Goal: Check status: Check status

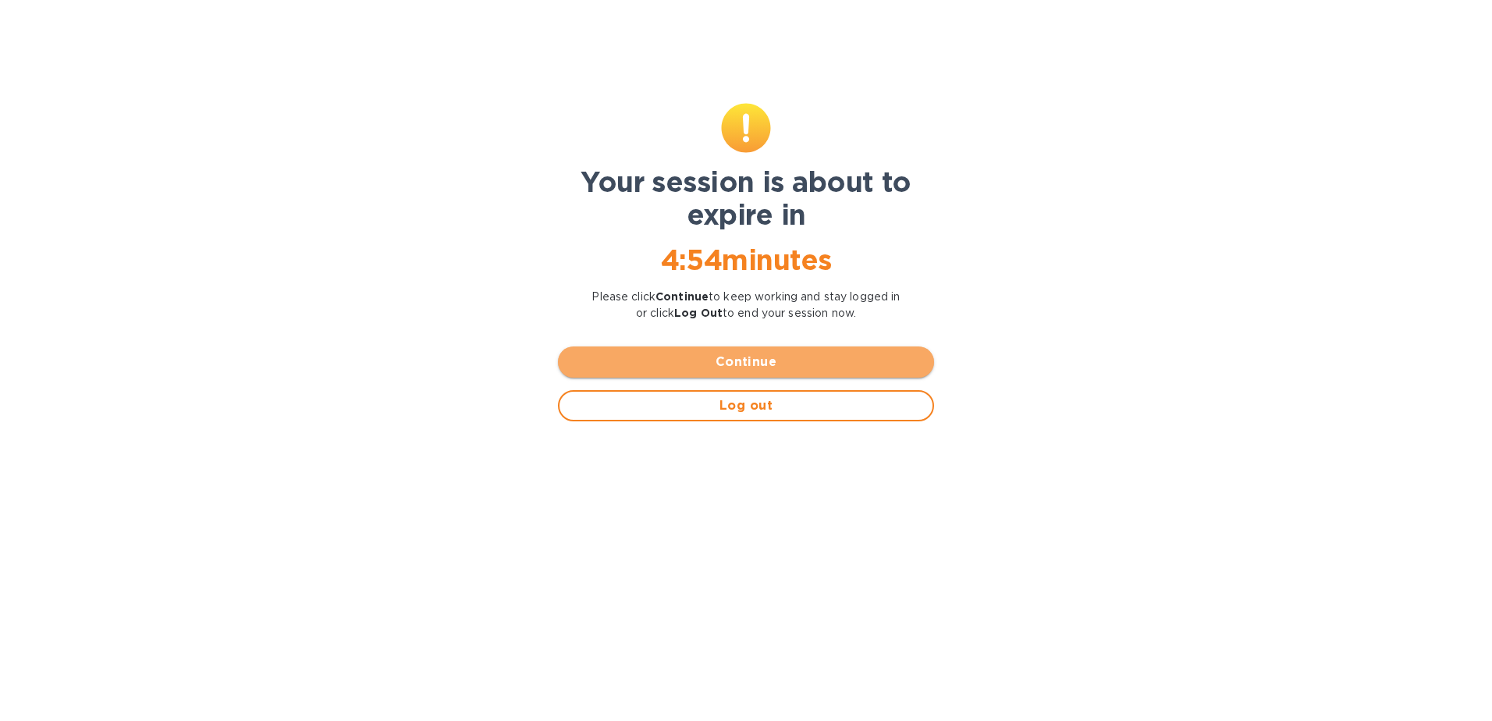
click at [757, 360] on span "Continue" at bounding box center [745, 362] width 351 height 19
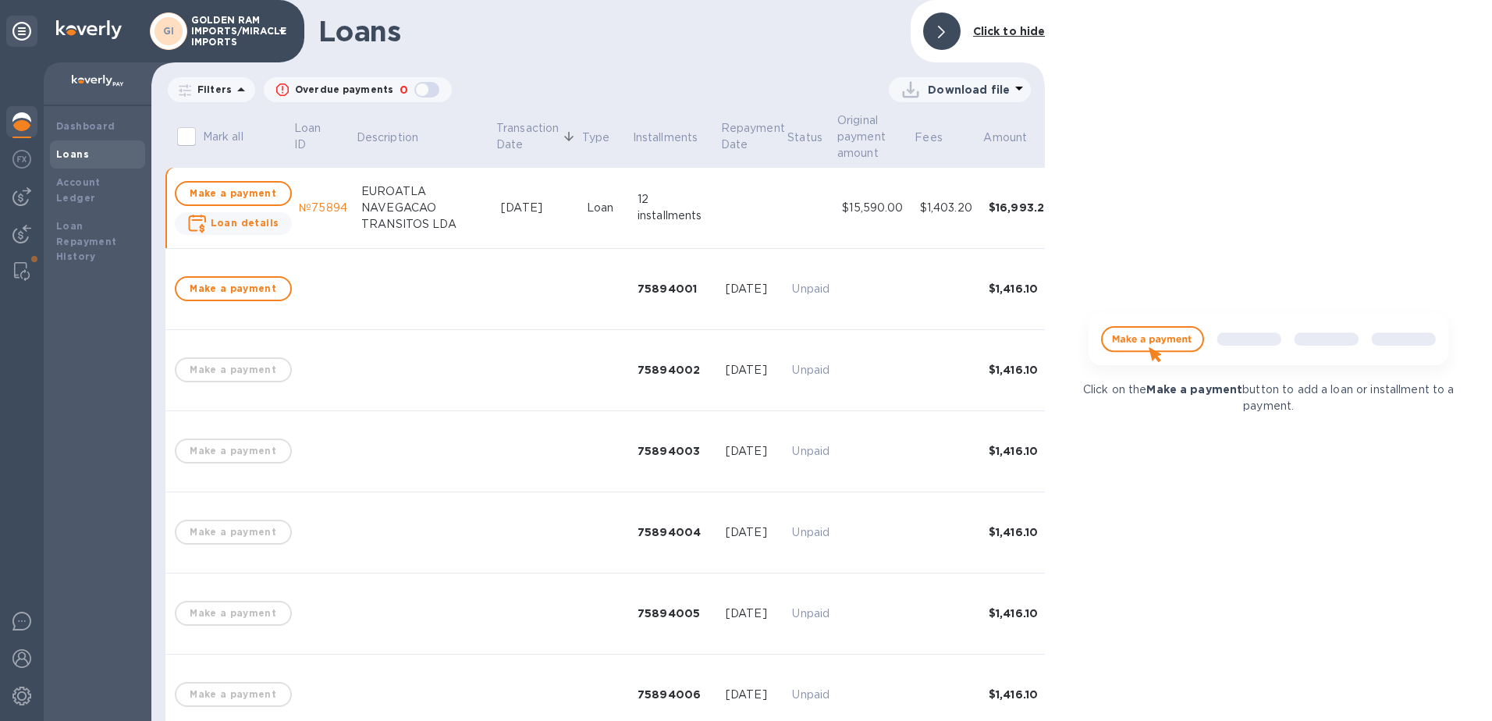
scroll to position [0, 149]
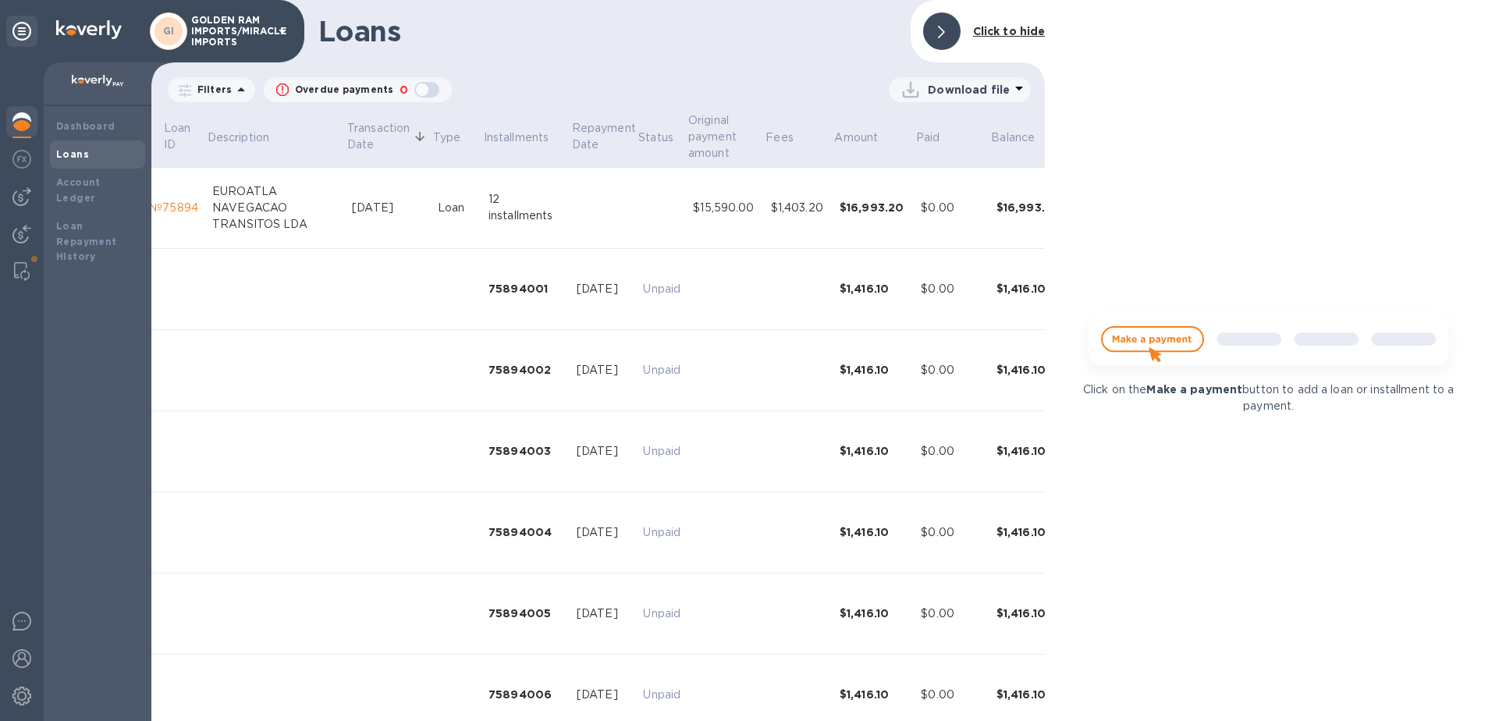
click at [22, 120] on img at bounding box center [21, 121] width 19 height 19
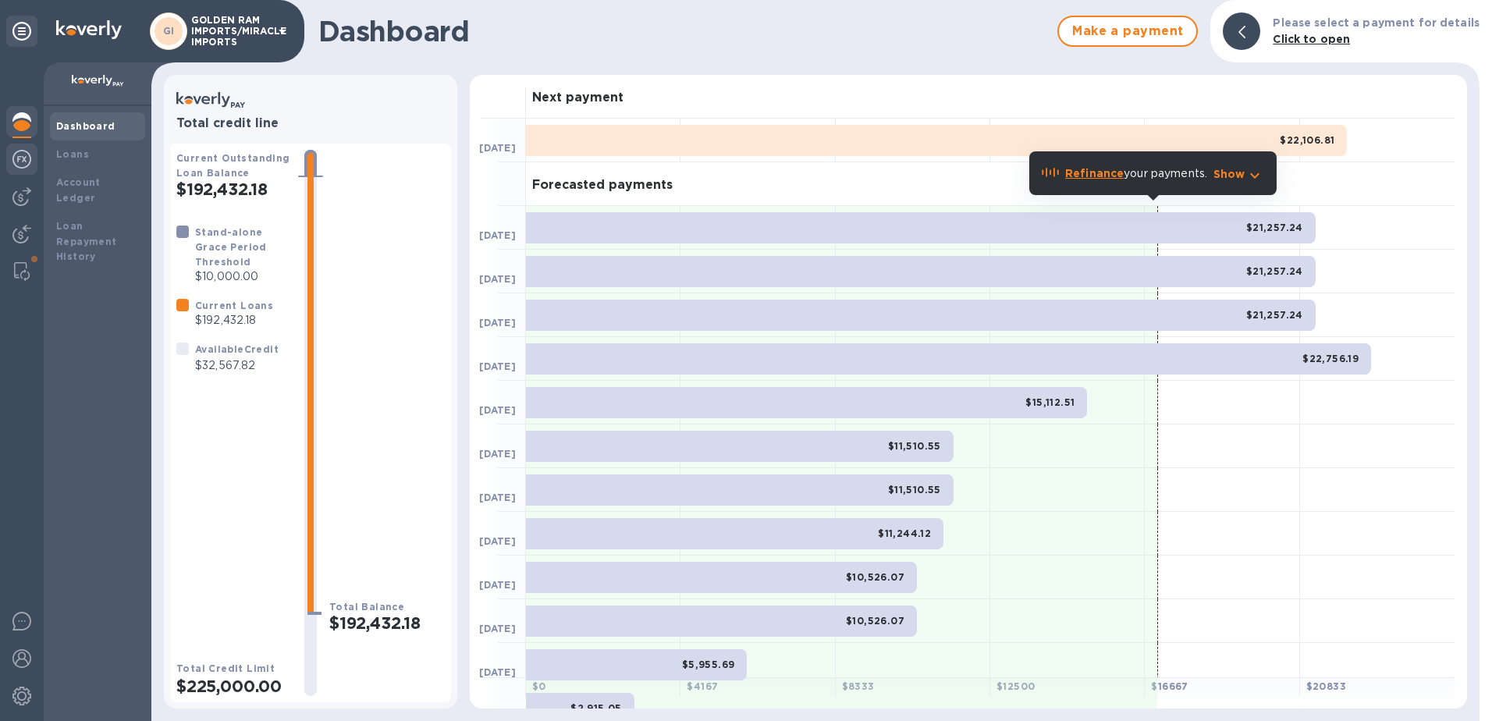
click at [21, 165] on img at bounding box center [21, 159] width 19 height 19
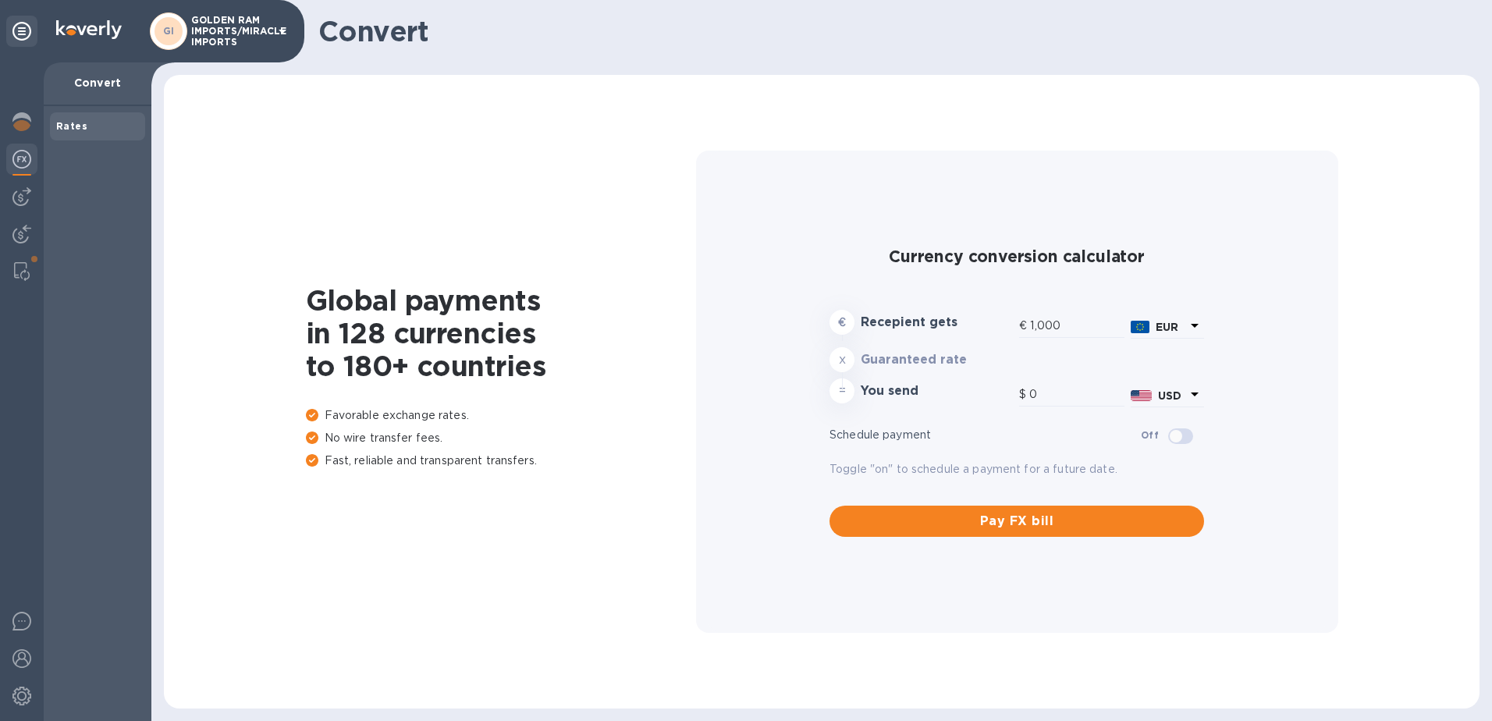
type input "1,172.85"
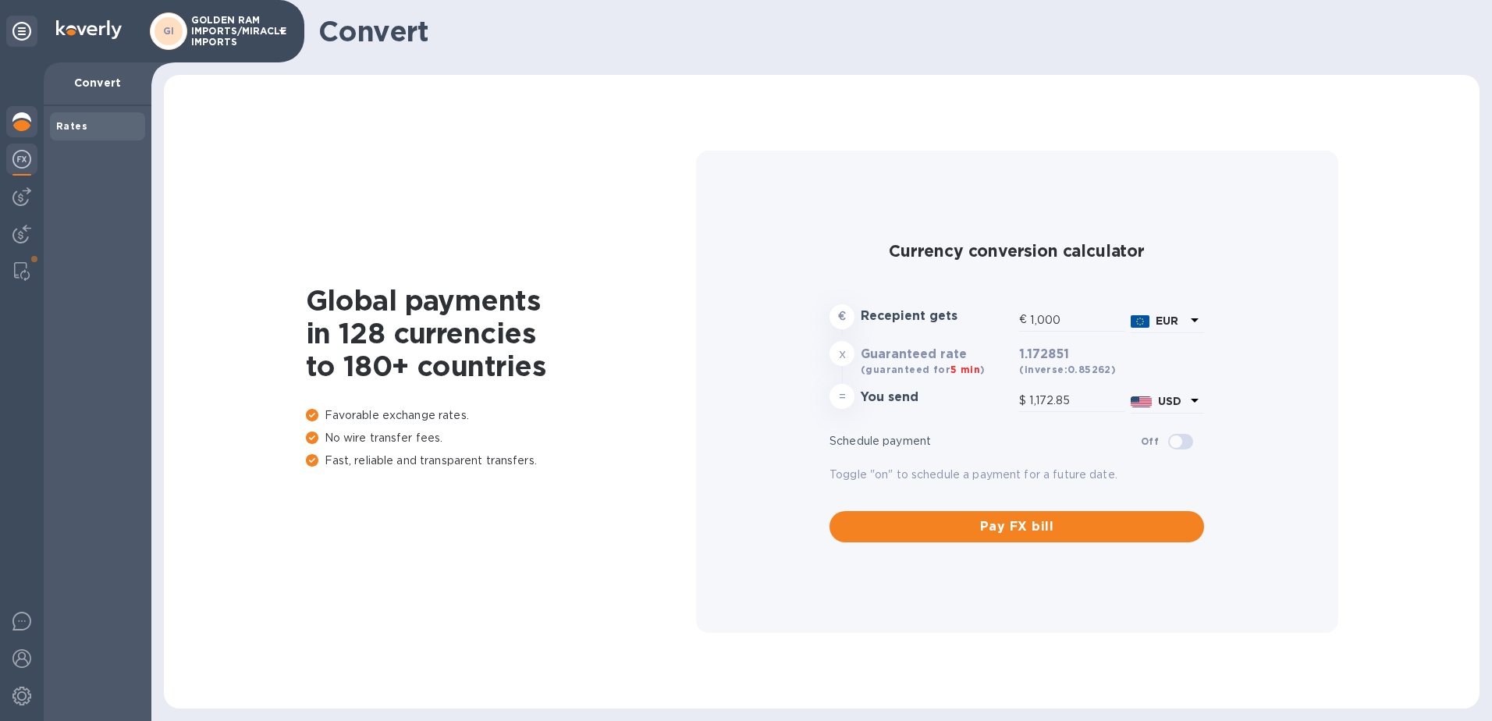
click at [15, 118] on img at bounding box center [21, 121] width 19 height 19
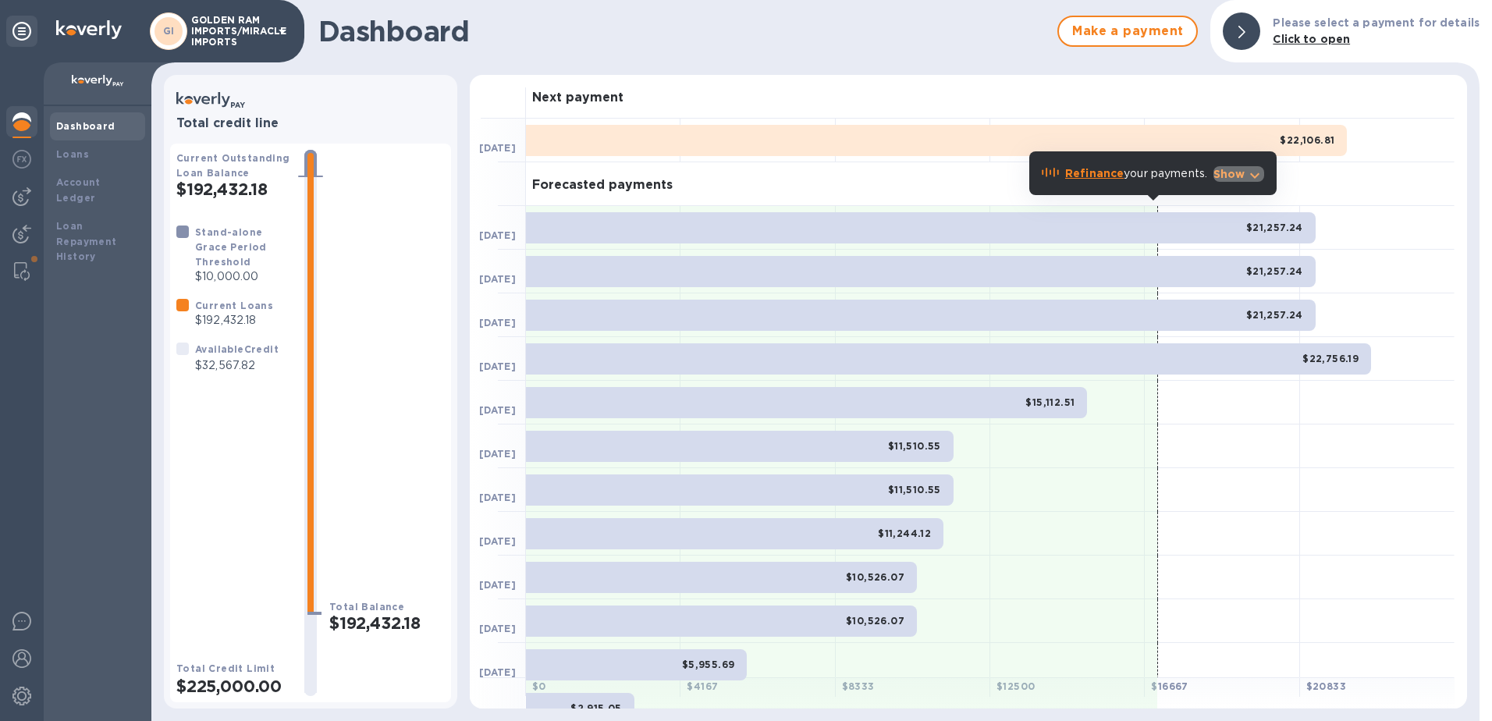
click at [1252, 175] on icon "button" at bounding box center [1254, 175] width 9 height 5
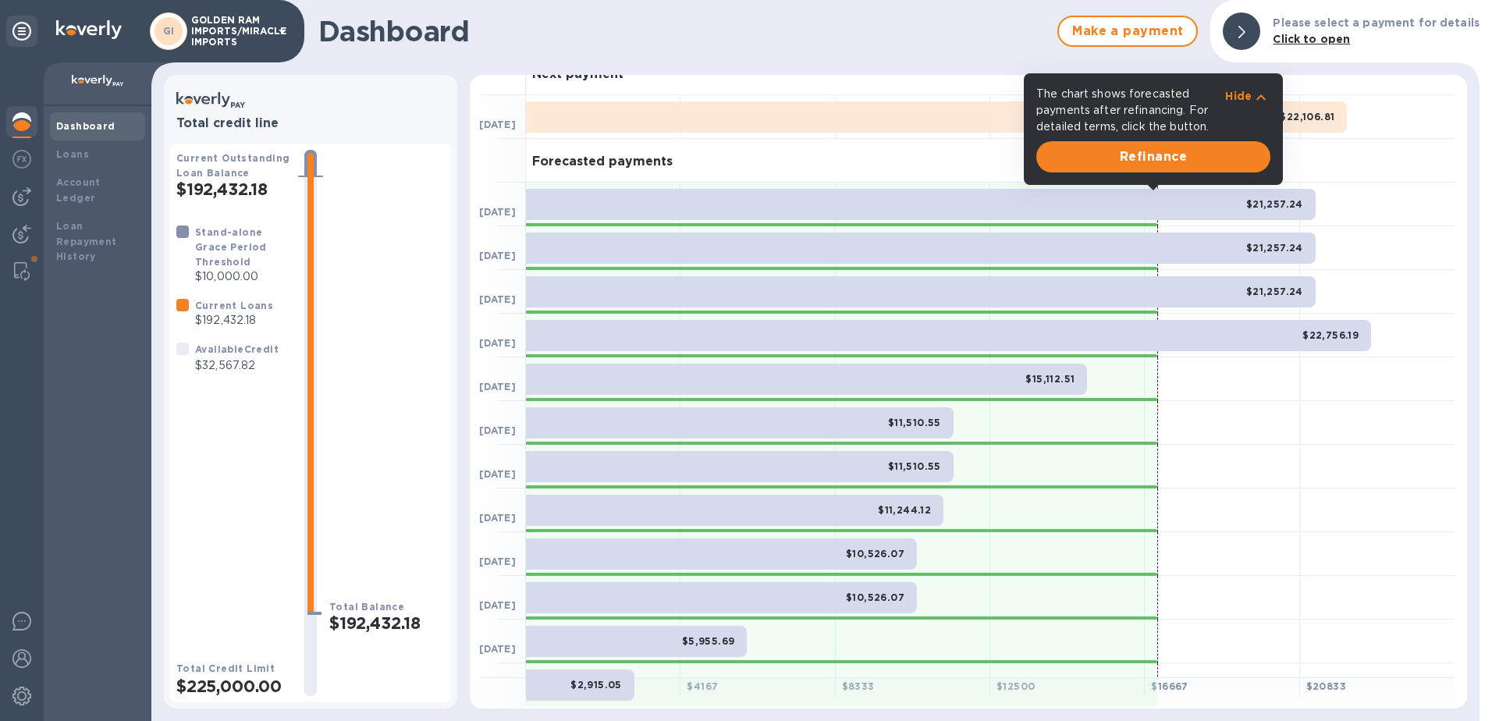
scroll to position [10, 0]
